Goal: Task Accomplishment & Management: Use online tool/utility

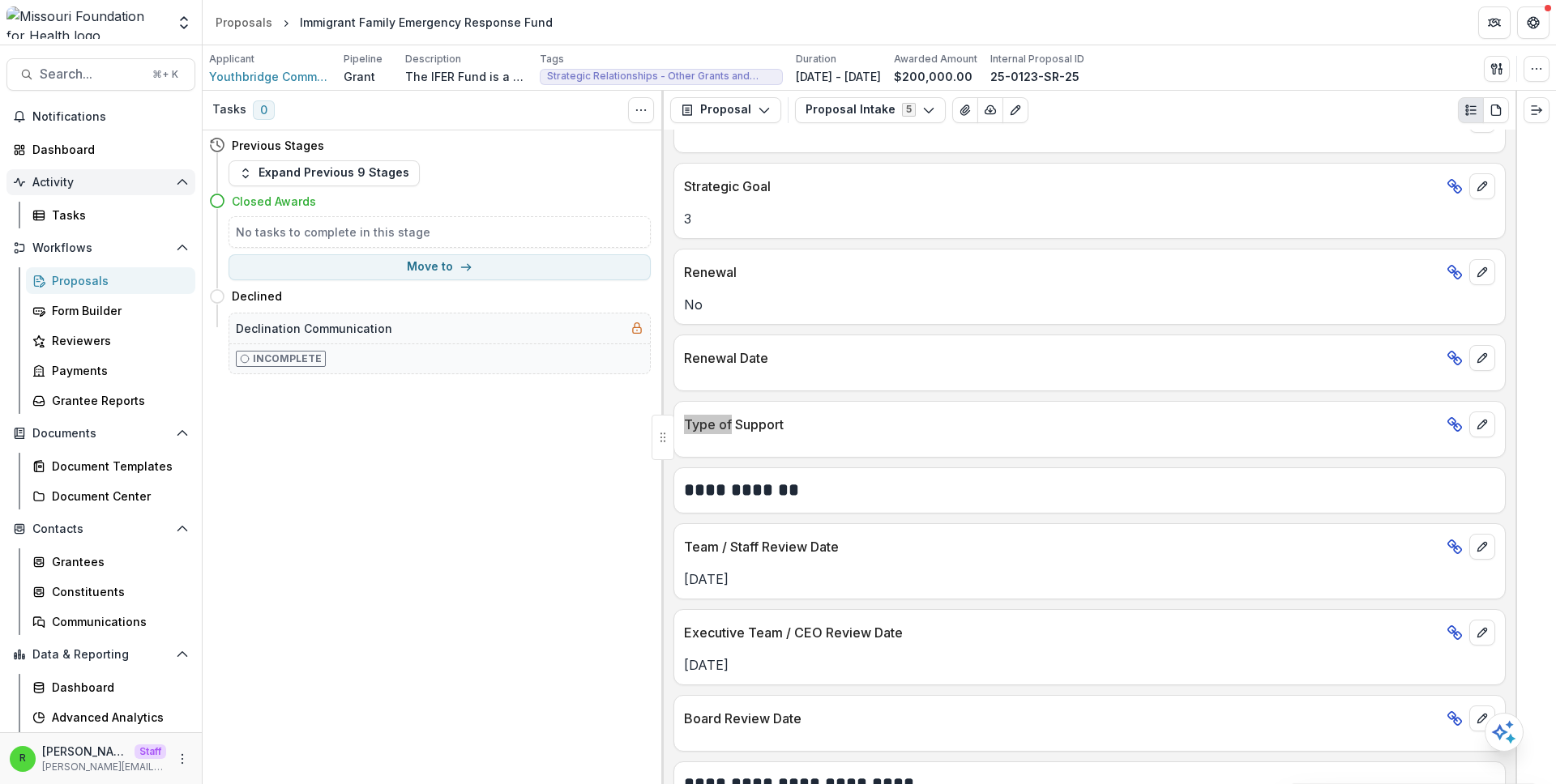
scroll to position [1900, 0]
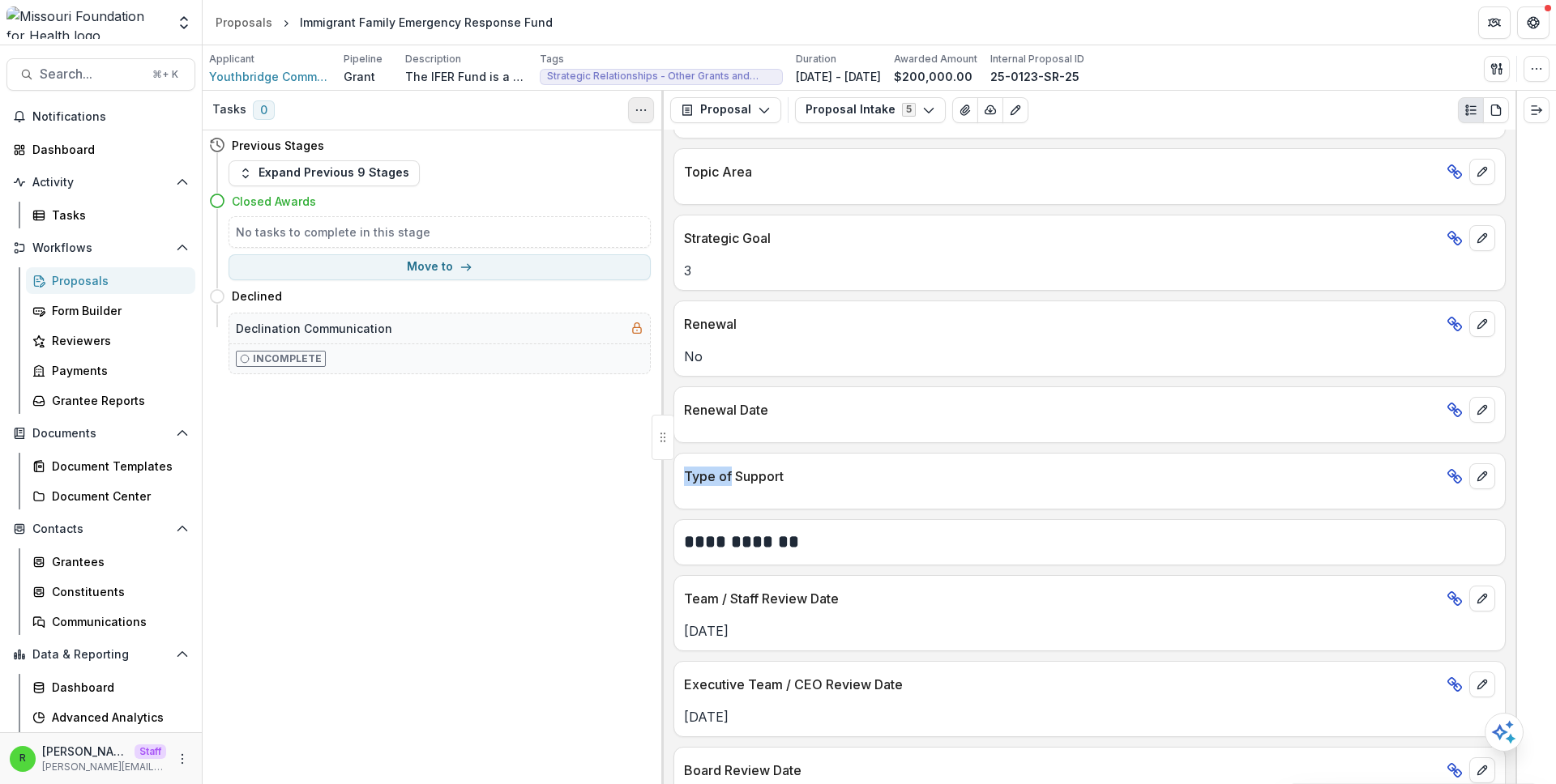
click at [641, 105] on icon "Toggle View Cancelled Tasks" at bounding box center [641, 110] width 13 height 13
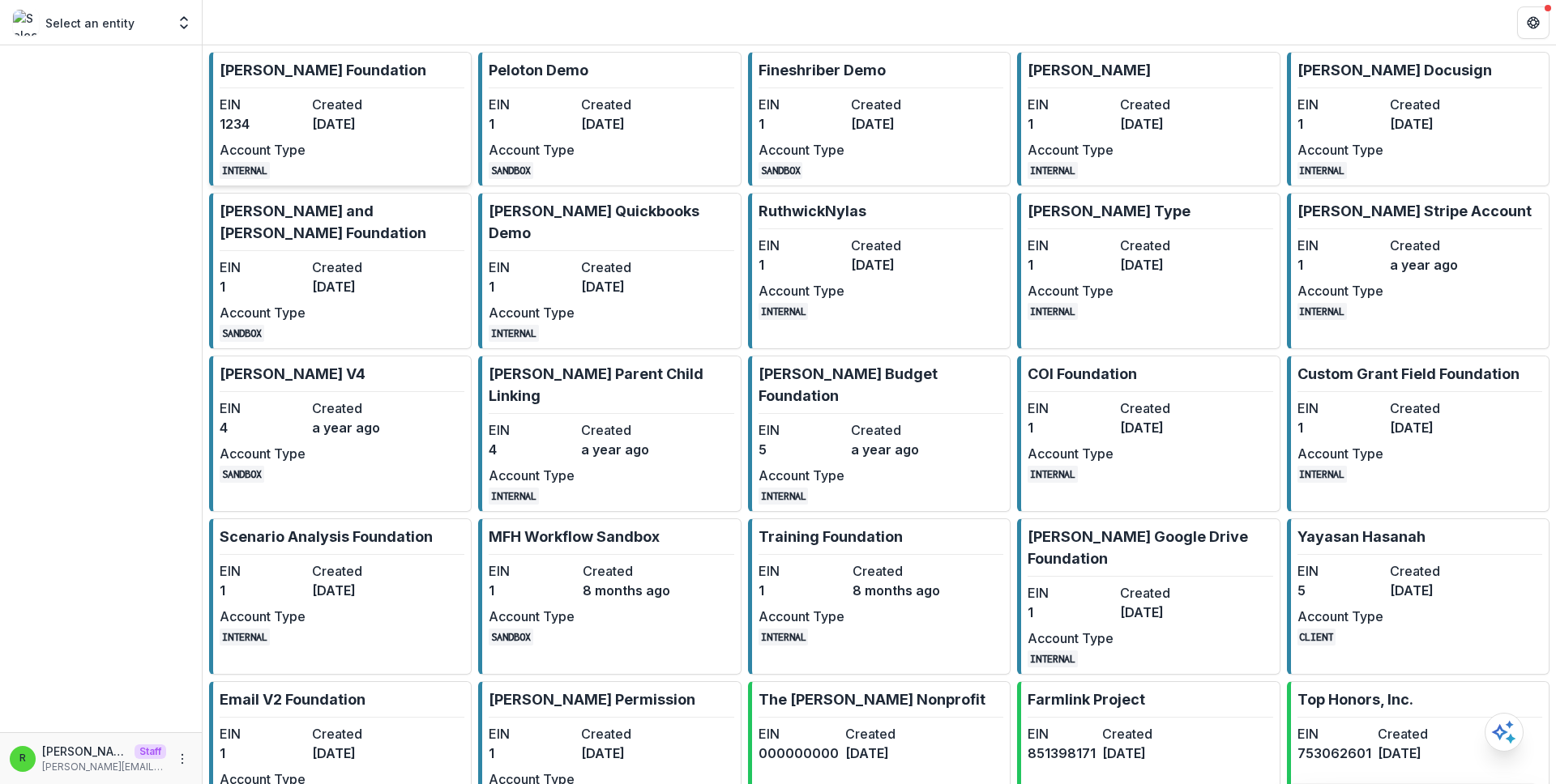
click at [399, 105] on link "[PERSON_NAME] Foundation EIN 1234 Created [DATE] Account Type INTERNAL" at bounding box center [340, 119] width 263 height 135
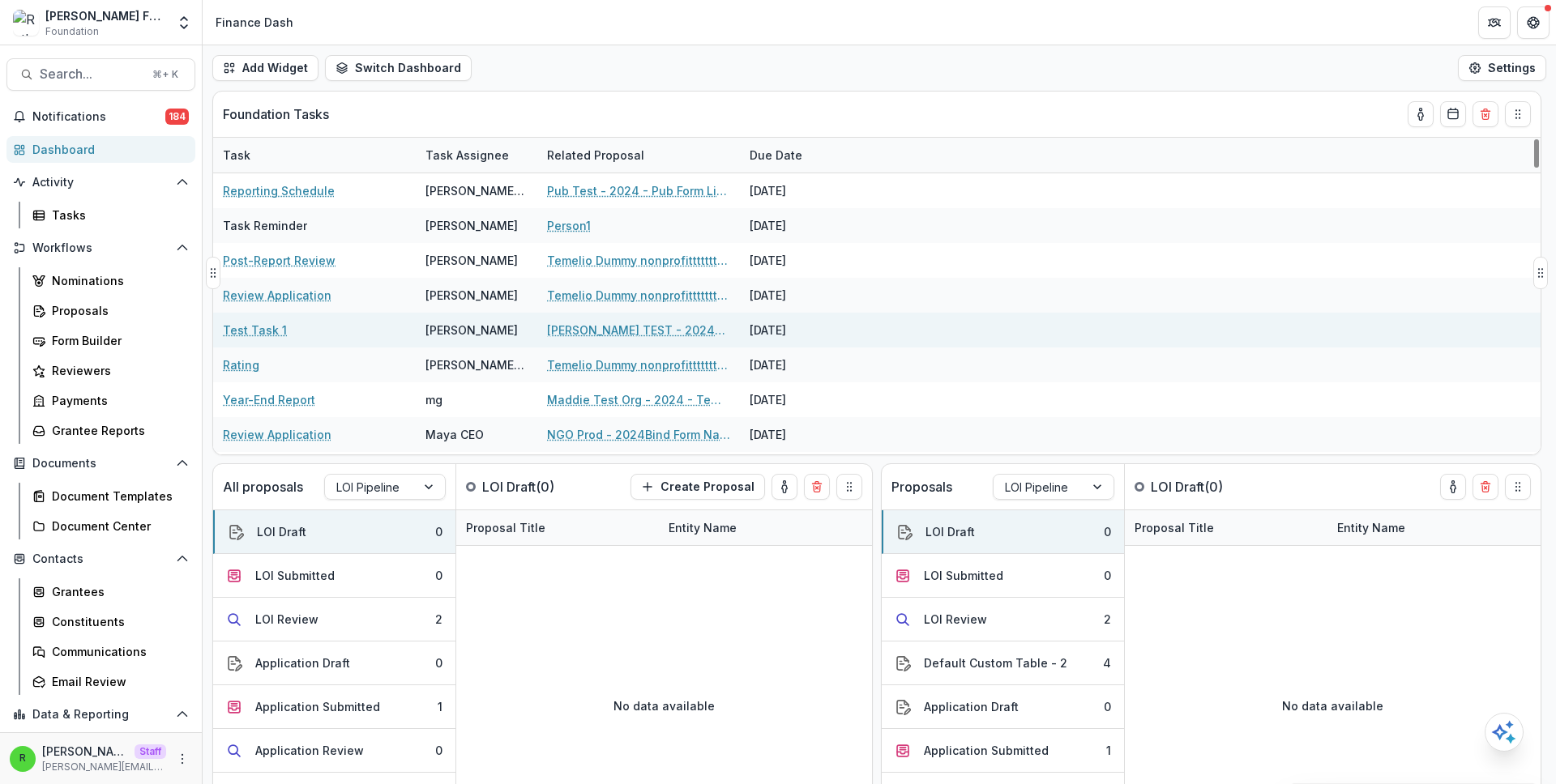
click at [628, 327] on link "[PERSON_NAME] TEST - 2024Temelio Test Form" at bounding box center [638, 330] width 184 height 17
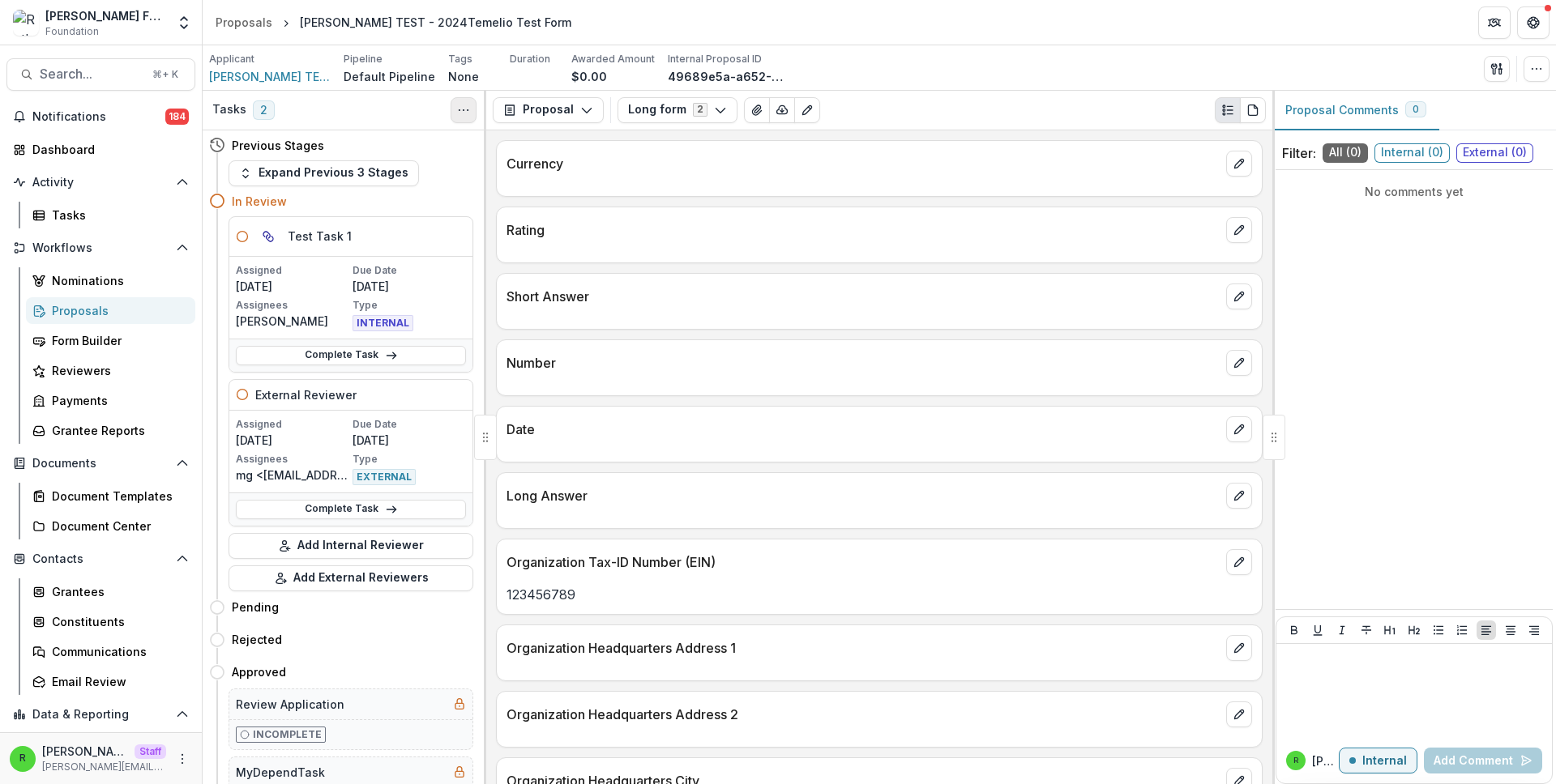
click at [457, 115] on icon "Toggle View Cancelled Tasks" at bounding box center [464, 110] width 13 height 13
click at [155, 224] on link "Tasks" at bounding box center [111, 215] width 169 height 26
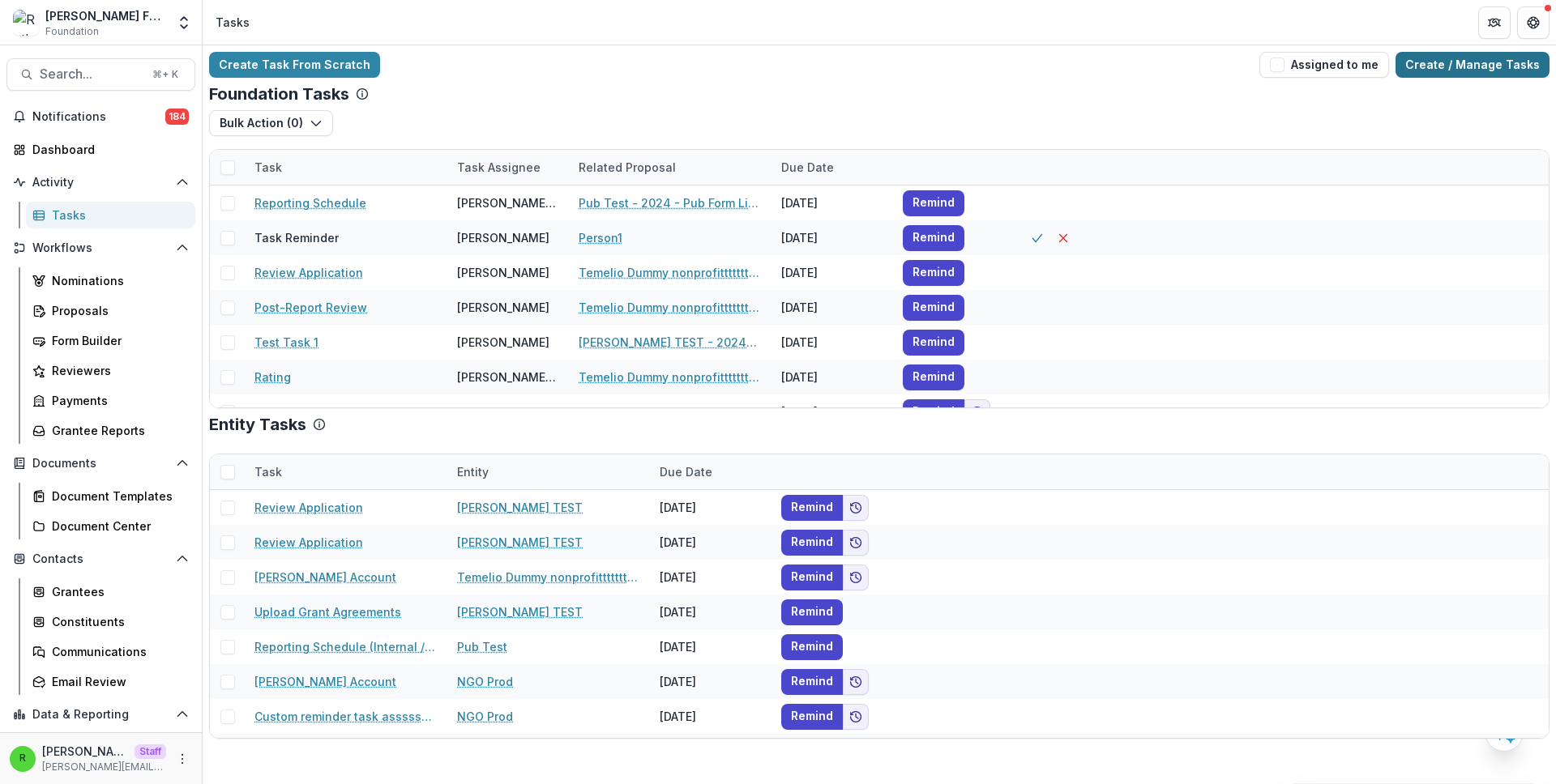
click at [1414, 60] on link "Create / Manage Tasks" at bounding box center [1473, 65] width 154 height 26
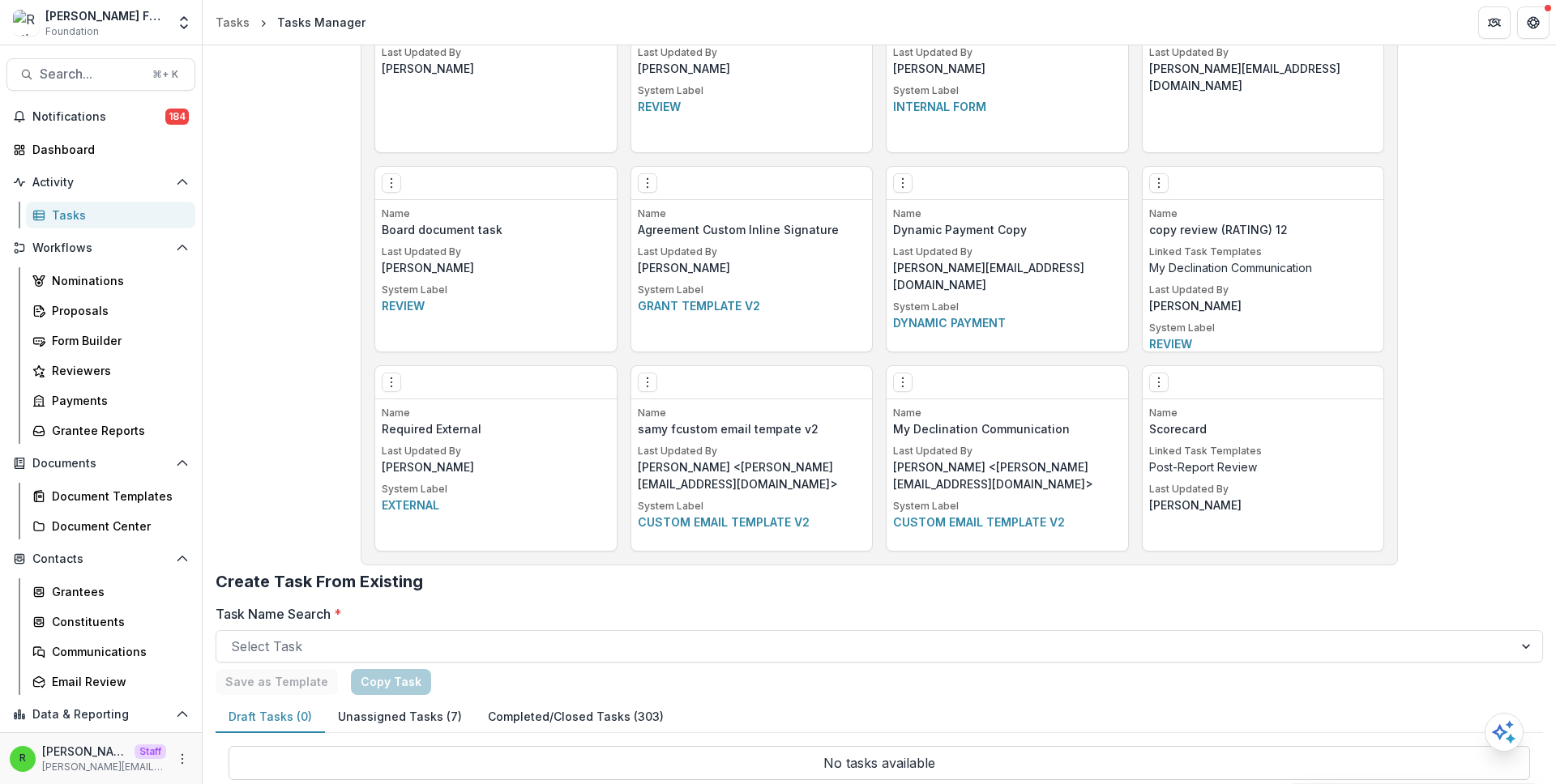
scroll to position [2372, 0]
